Goal: Contribute content: Contribute content

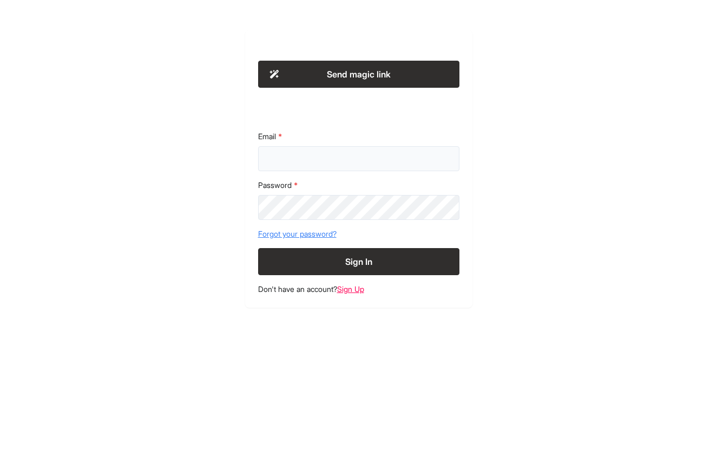
type input "**********"
click at [358, 261] on button "Sign In" at bounding box center [358, 261] width 201 height 27
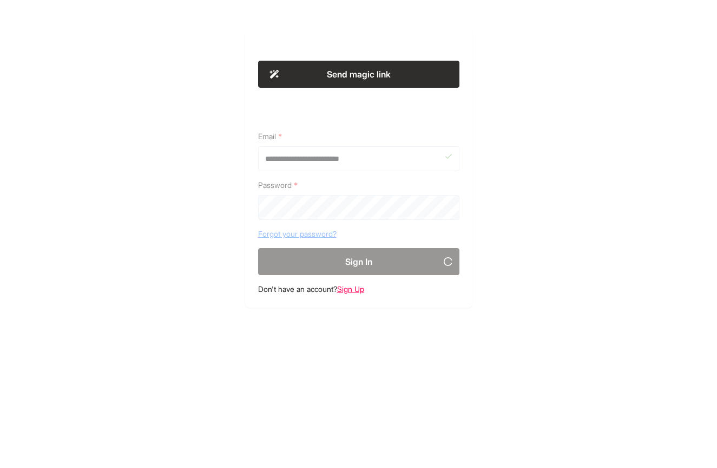
click at [228, 224] on div "**********" at bounding box center [359, 168] width 554 height 277
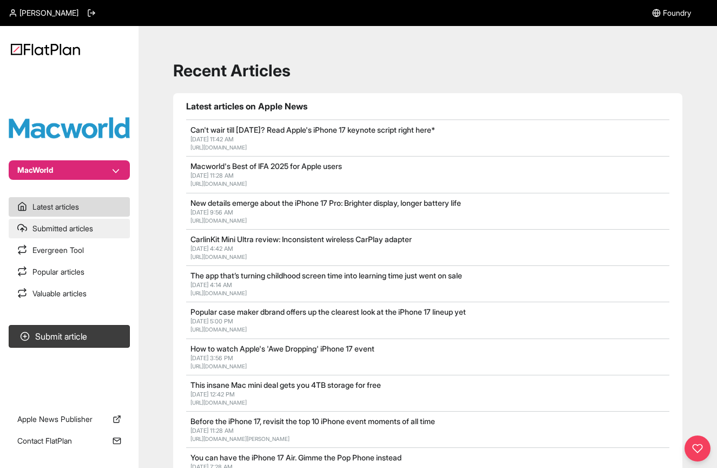
click at [82, 226] on link "Submitted articles" at bounding box center [69, 228] width 121 height 19
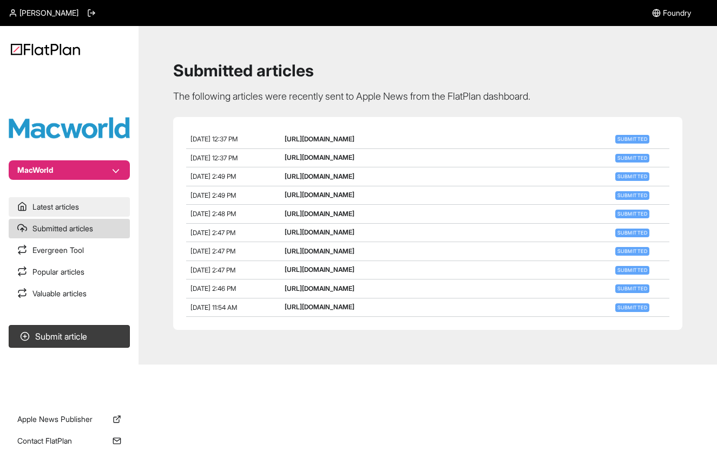
click at [84, 211] on link "Latest articles" at bounding box center [69, 206] width 121 height 19
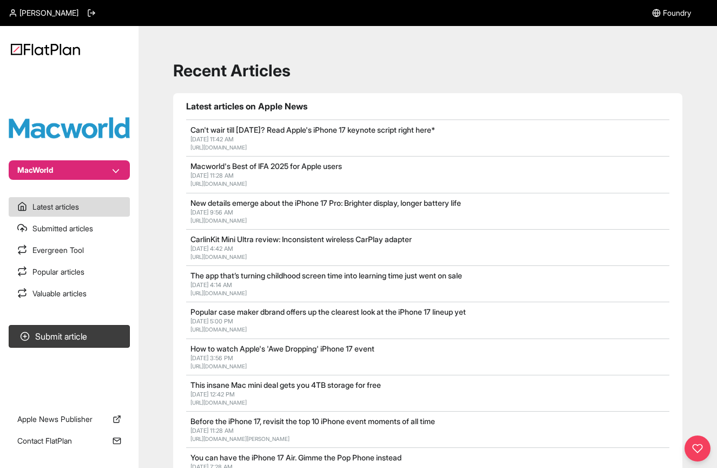
click at [281, 132] on link "Can't wair till [DATE]? Read Apple's iPhone 17 keynote script right here*" at bounding box center [313, 129] width 245 height 9
click at [247, 148] on link "[URL][DOMAIN_NAME]" at bounding box center [219, 147] width 56 height 6
click at [82, 336] on button "Submit article" at bounding box center [69, 336] width 121 height 23
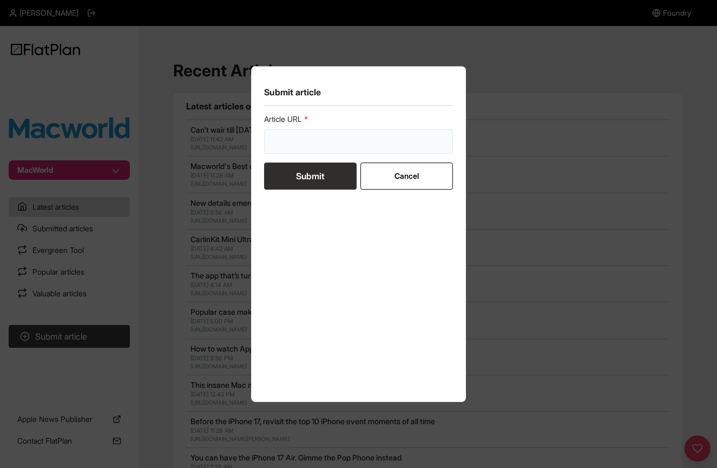
click at [295, 138] on input "url" at bounding box center [358, 141] width 189 height 25
paste input "https://www.macworld.com/article/2899389/apple-awe-dropping-event-keynote-scrip…"
type input "https://www.macworld.com/article/2899389/apple-awe-dropping-event-keynote-scrip…"
click at [299, 173] on button "Submit" at bounding box center [310, 175] width 93 height 27
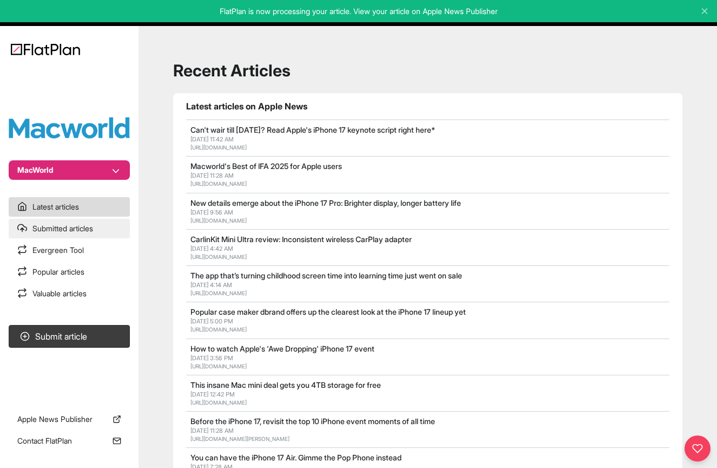
click at [55, 222] on link "Submitted articles" at bounding box center [69, 228] width 121 height 19
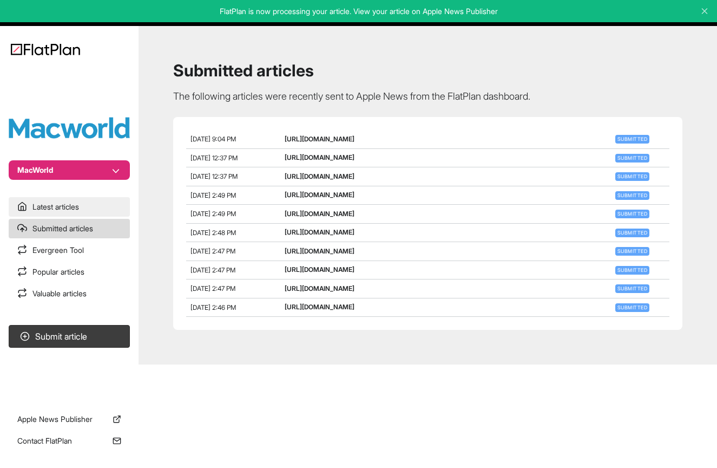
click at [54, 202] on link "Latest articles" at bounding box center [69, 206] width 121 height 19
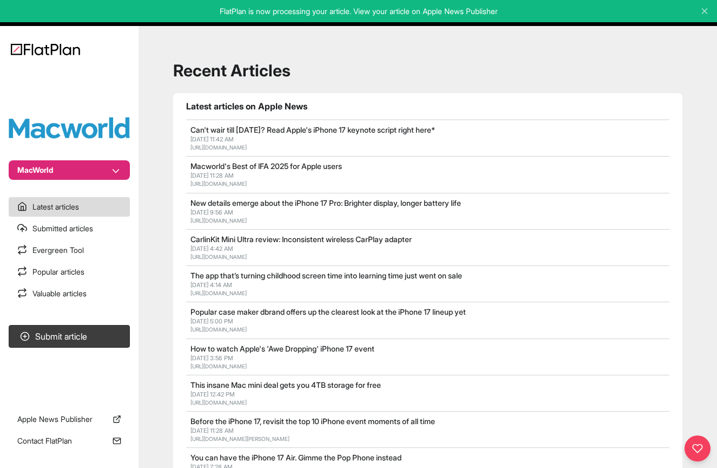
click at [247, 146] on link "https://www.macworld.com/article/2899389/apple-awe-dropping-event-keynote-scrip…" at bounding box center [219, 147] width 56 height 6
click at [58, 229] on link "Submitted articles" at bounding box center [69, 228] width 121 height 19
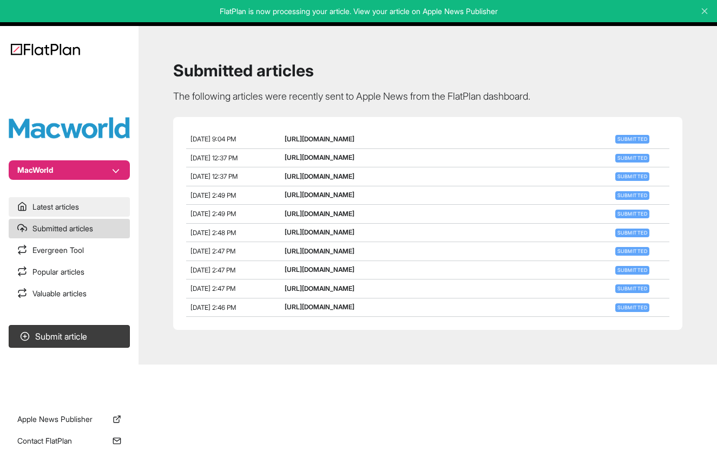
click at [65, 209] on link "Latest articles" at bounding box center [69, 206] width 121 height 19
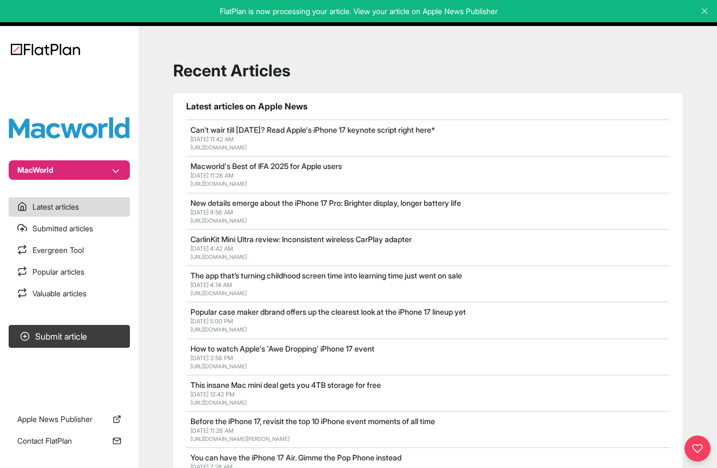
click at [424, 10] on p "FlatPlan is now processing your article. View your article on Apple News Publis…" at bounding box center [359, 11] width 702 height 11
click at [74, 417] on link "Apple News Publisher" at bounding box center [69, 418] width 121 height 19
click at [475, 12] on p "FlatPlan is now processing your article. View your article on Apple News Publis…" at bounding box center [359, 11] width 702 height 11
click at [83, 223] on link "Submitted articles" at bounding box center [69, 228] width 121 height 19
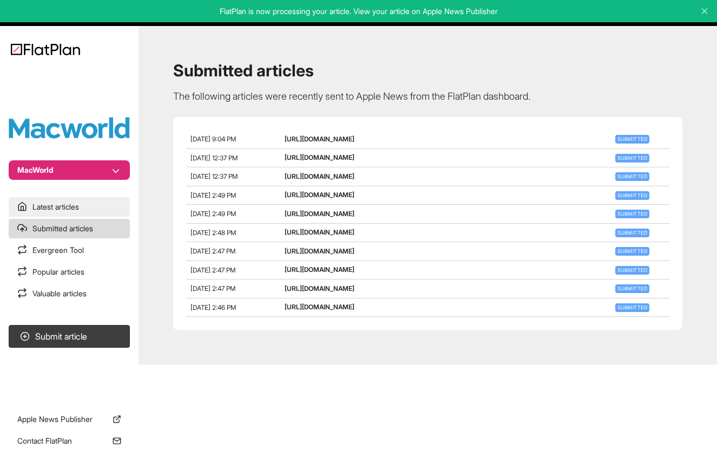
click at [80, 211] on link "Latest articles" at bounding box center [69, 206] width 121 height 19
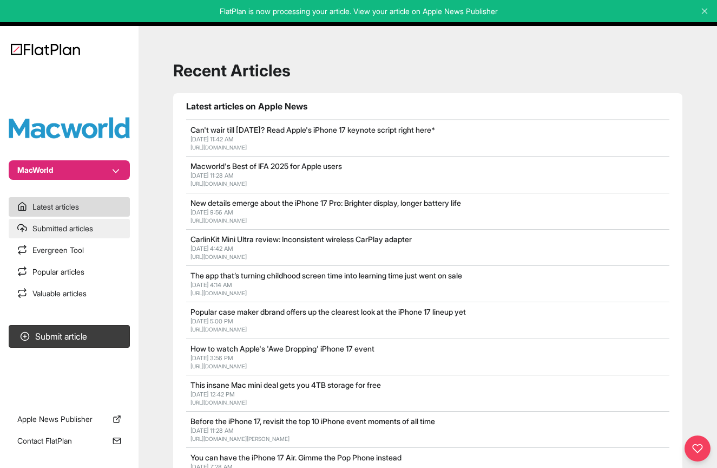
click at [87, 229] on link "Submitted articles" at bounding box center [69, 228] width 121 height 19
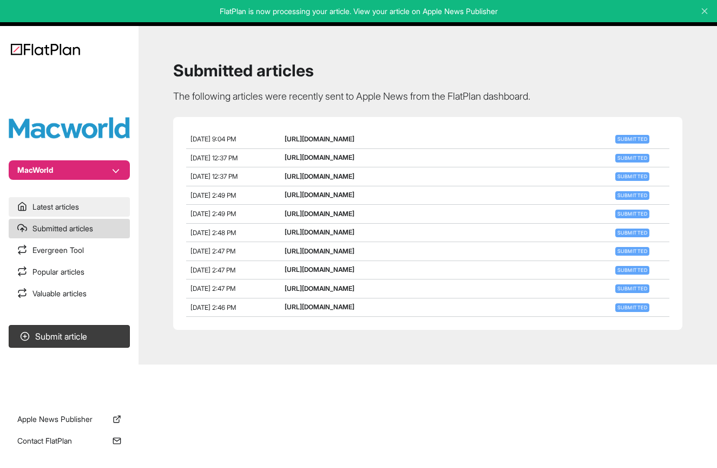
click at [90, 204] on link "Latest articles" at bounding box center [69, 206] width 121 height 19
